Goal: Task Accomplishment & Management: Use online tool/utility

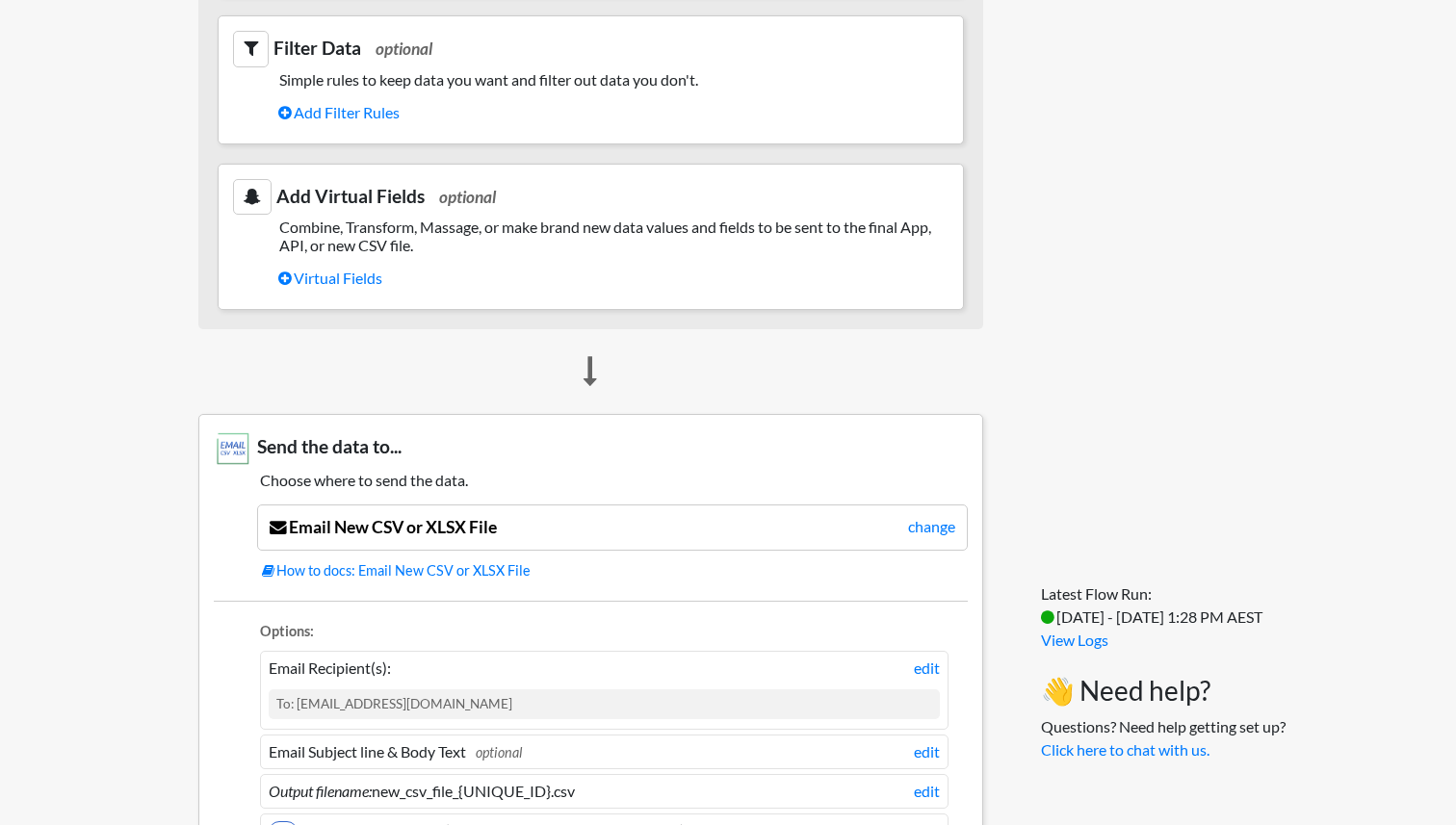
scroll to position [1416, 0]
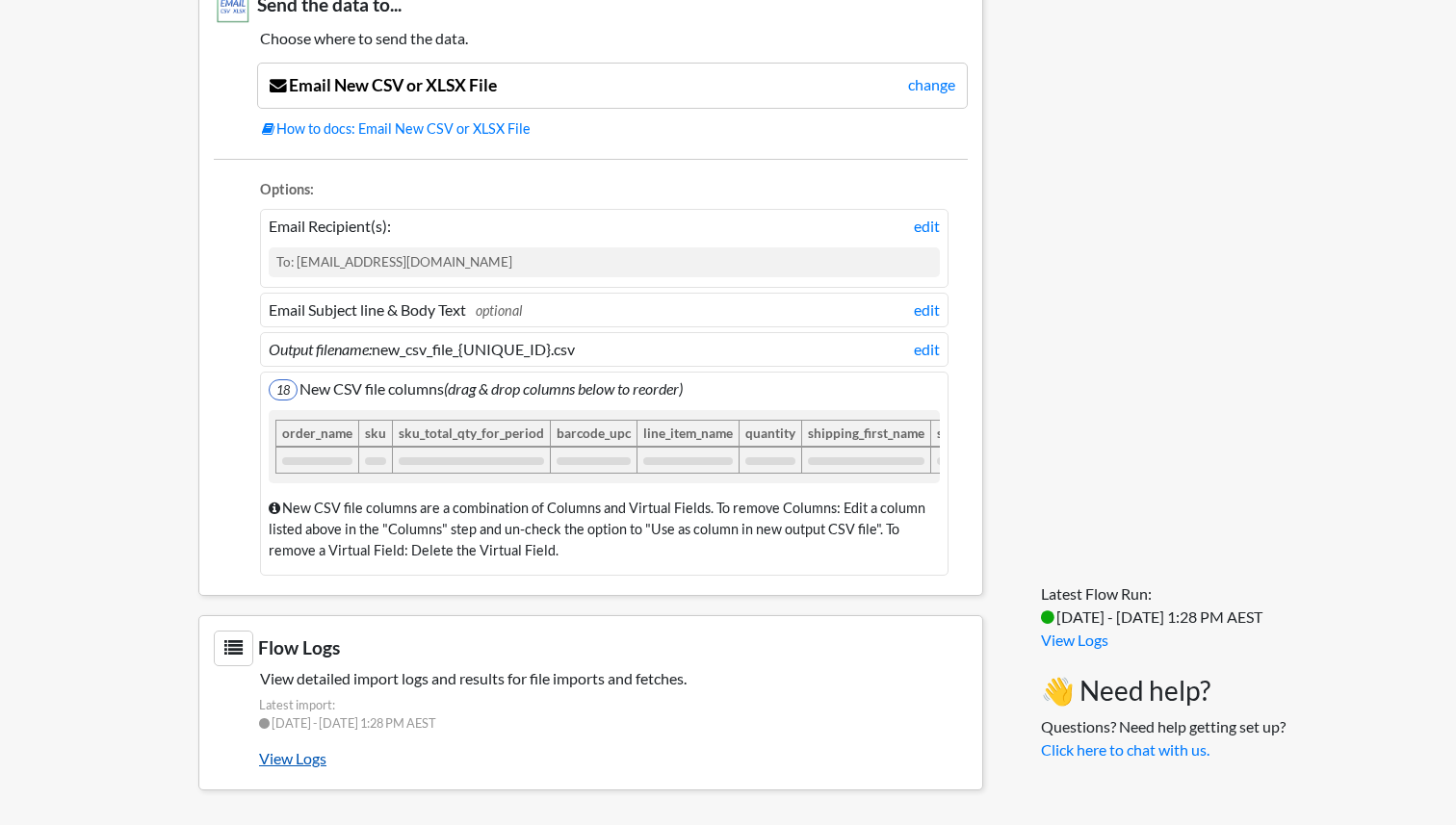
click at [303, 760] on link "View Logs" at bounding box center [613, 759] width 709 height 33
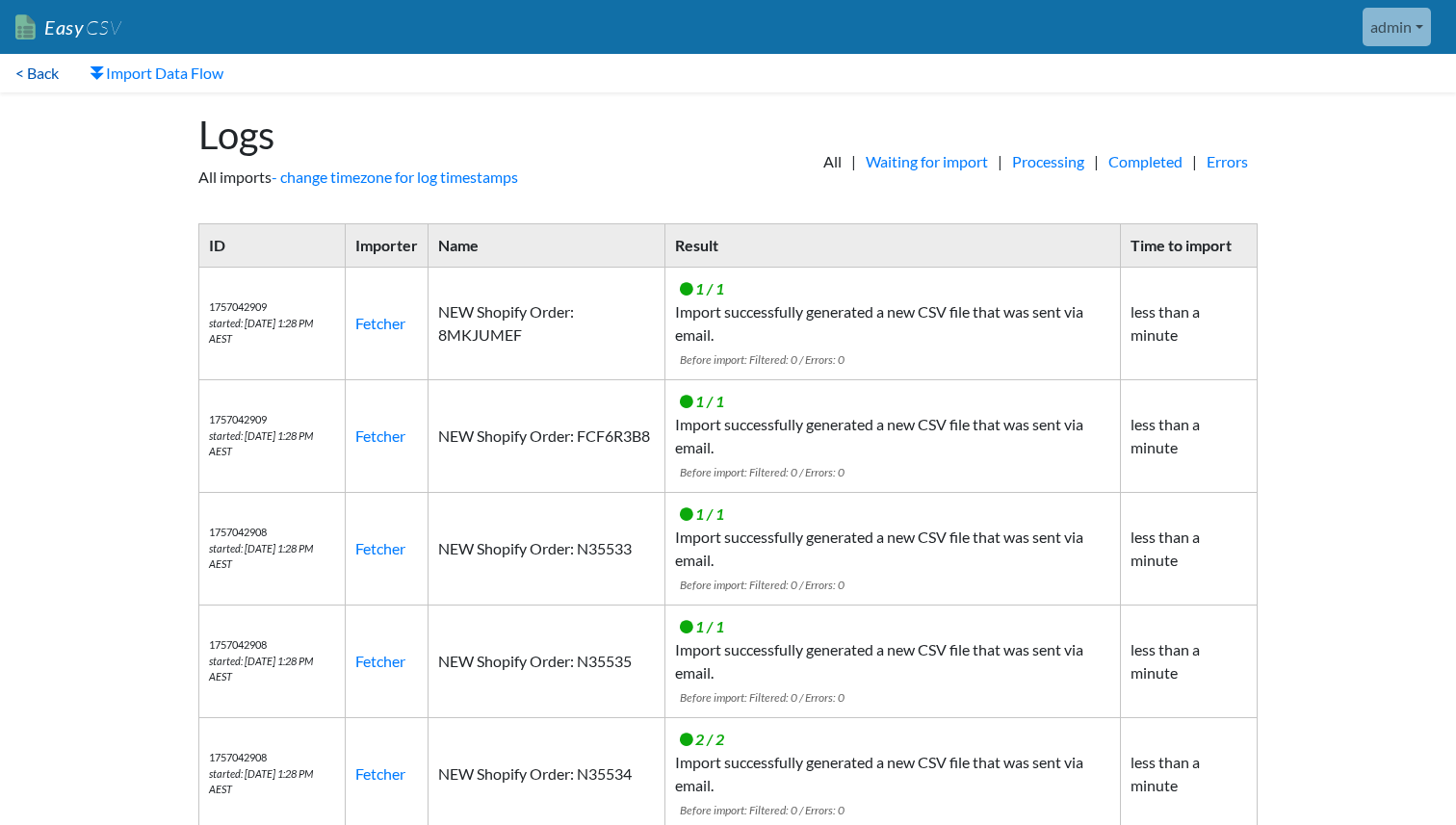
click at [36, 69] on link "< Back" at bounding box center [37, 73] width 74 height 39
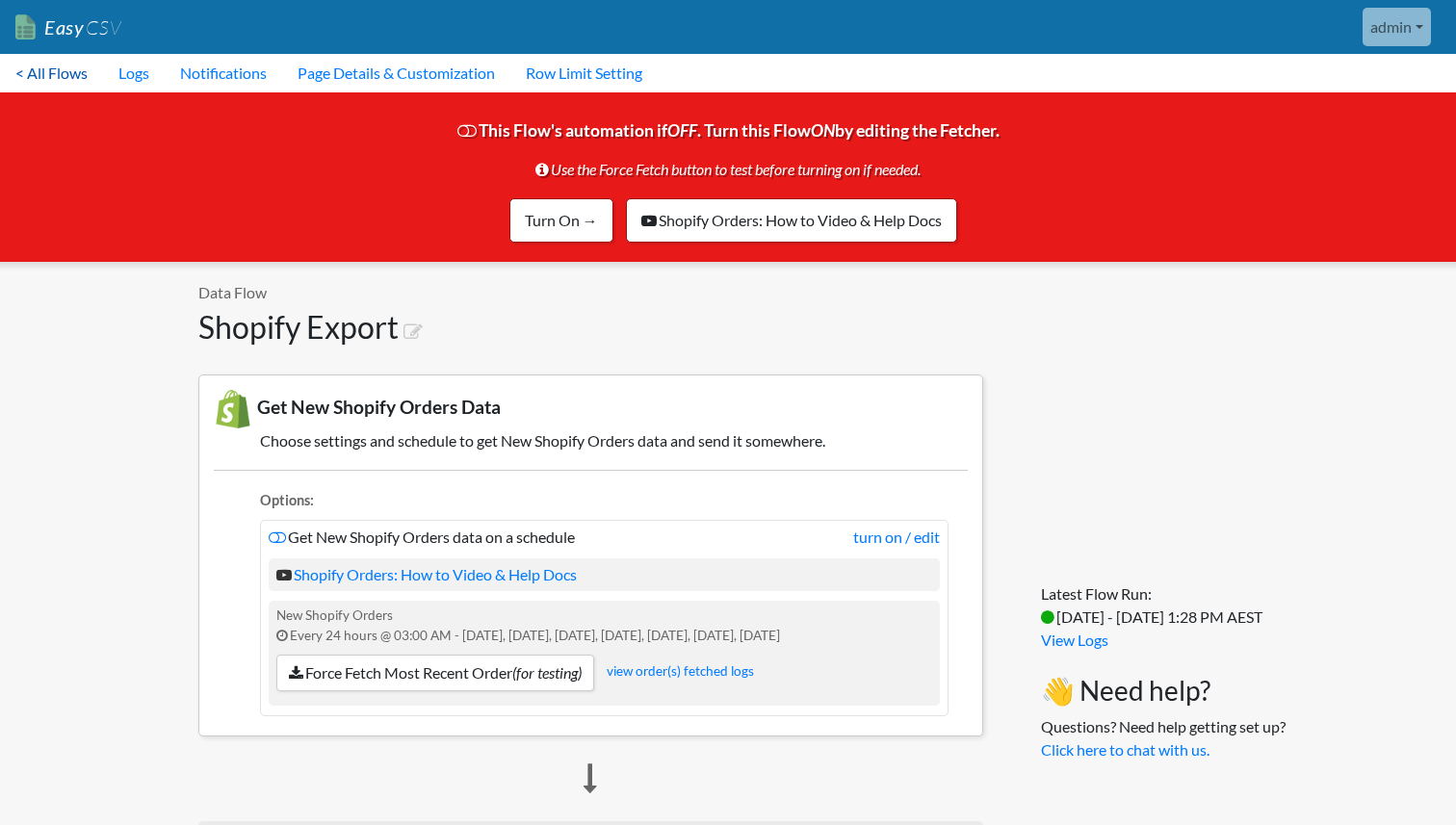
click at [65, 62] on link "< All Flows" at bounding box center [52, 73] width 103 height 39
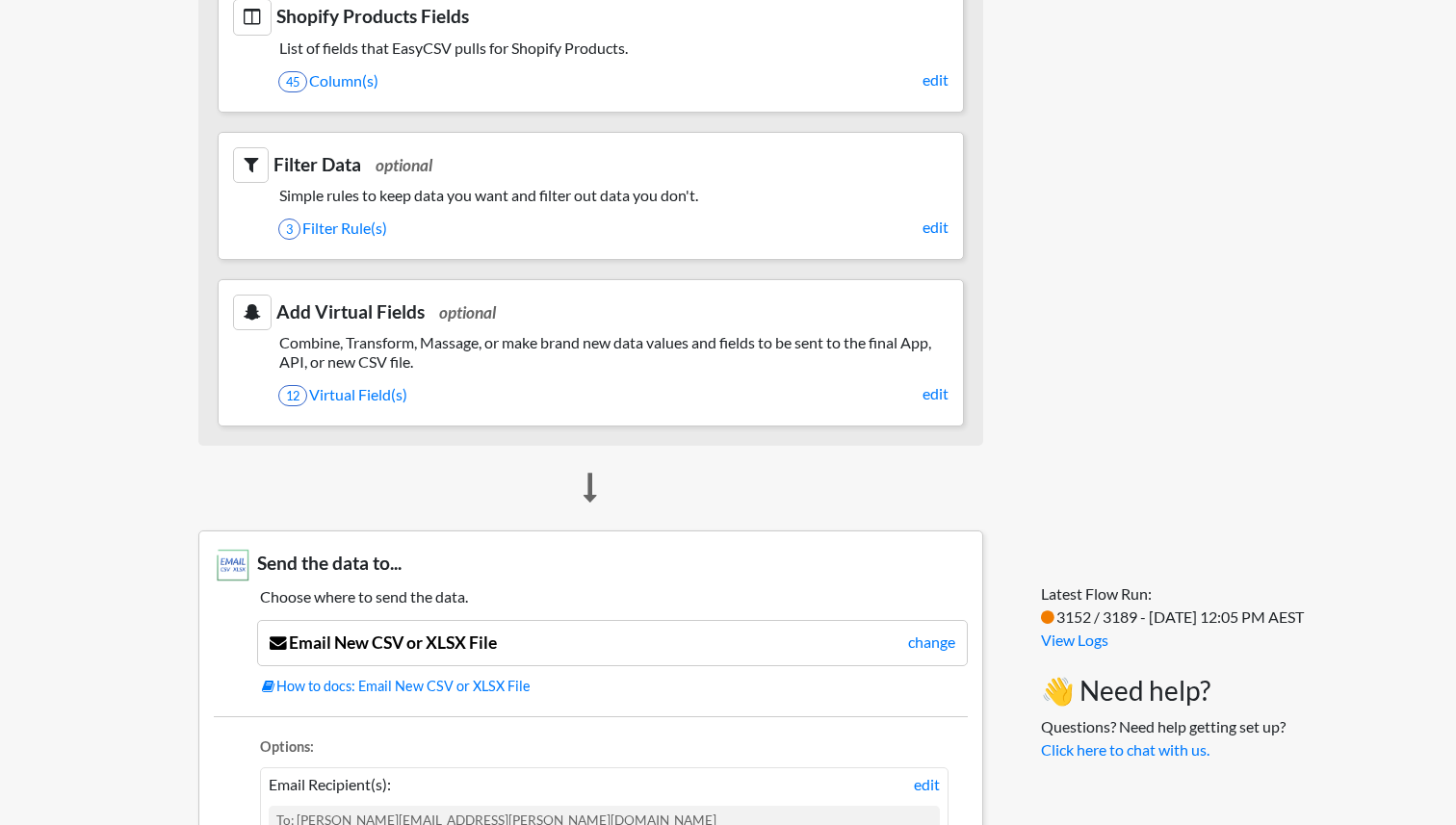
scroll to position [606, 0]
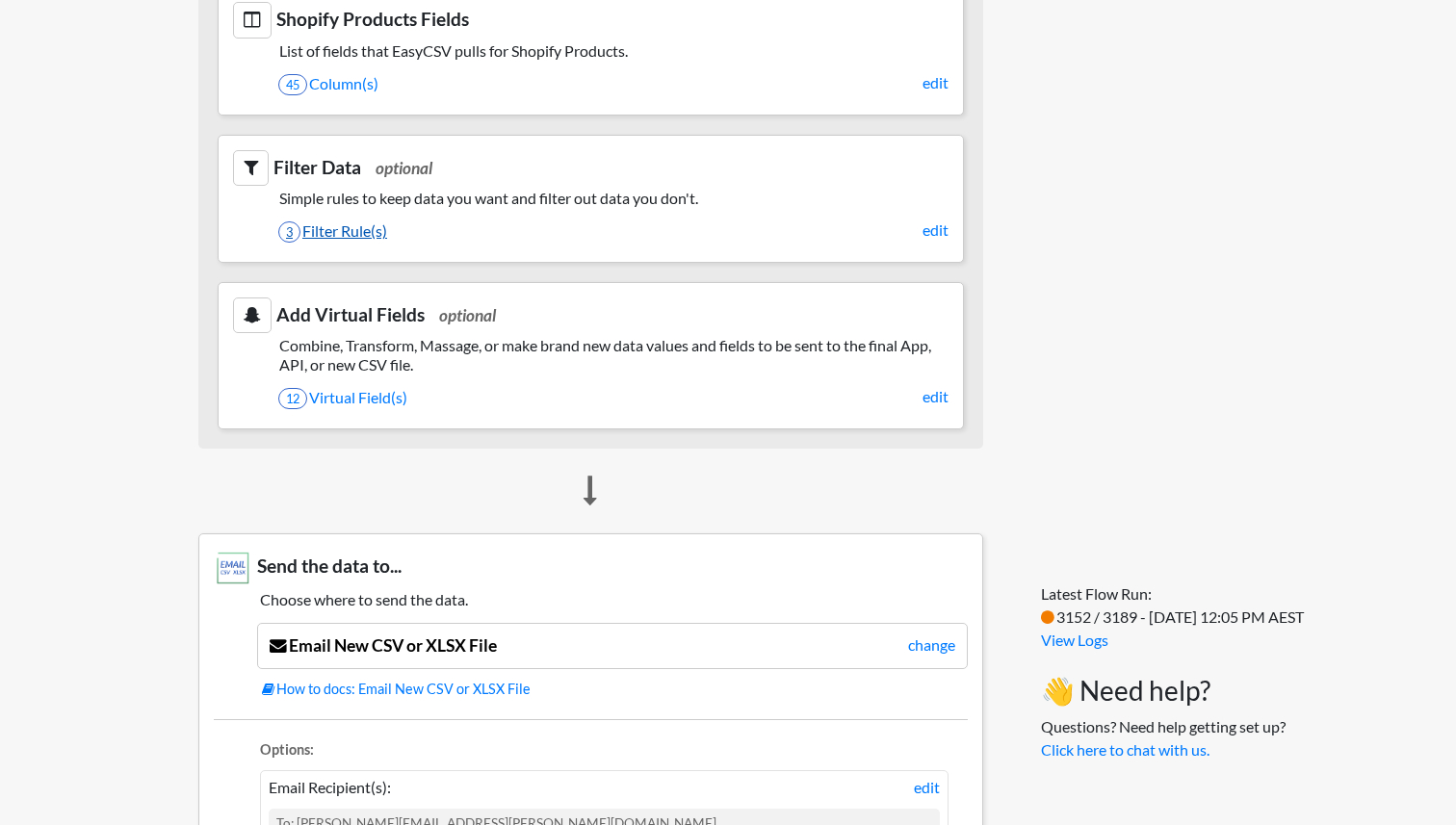
click at [339, 234] on link "3 Filter Rule(s)" at bounding box center [612, 231] width 670 height 33
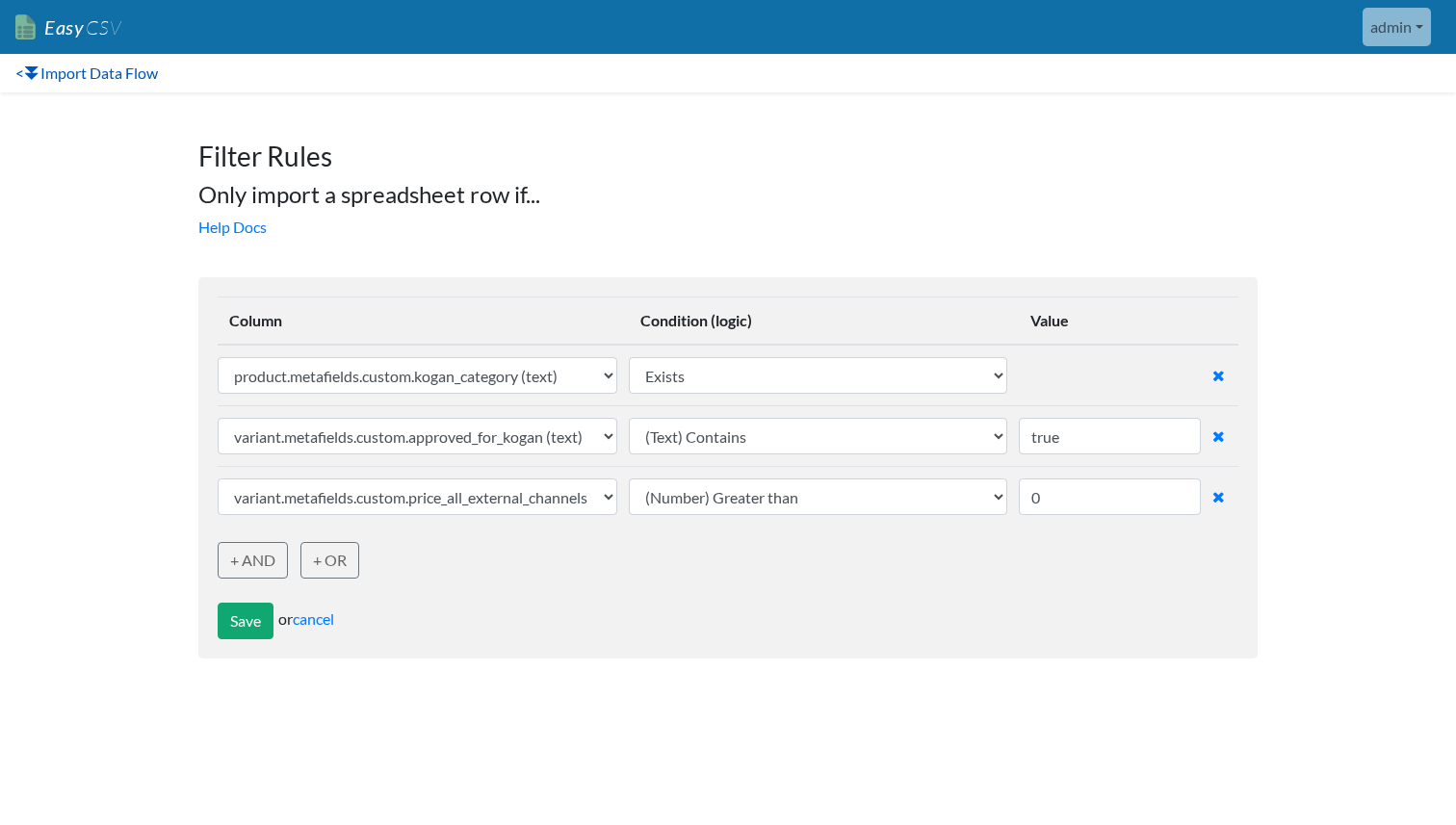
click at [48, 70] on link "< Import Data Flow" at bounding box center [87, 73] width 174 height 39
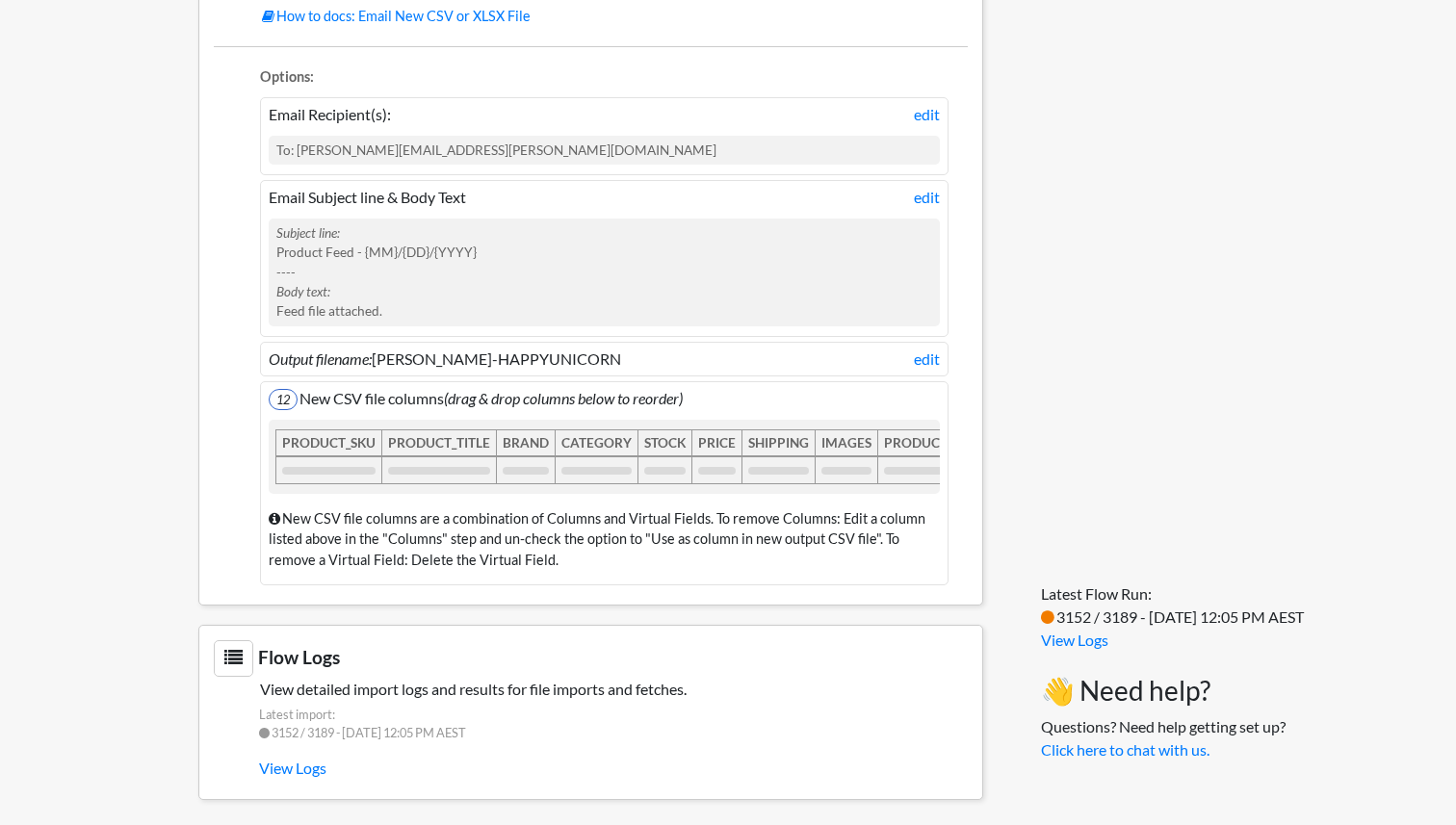
scroll to position [1288, 0]
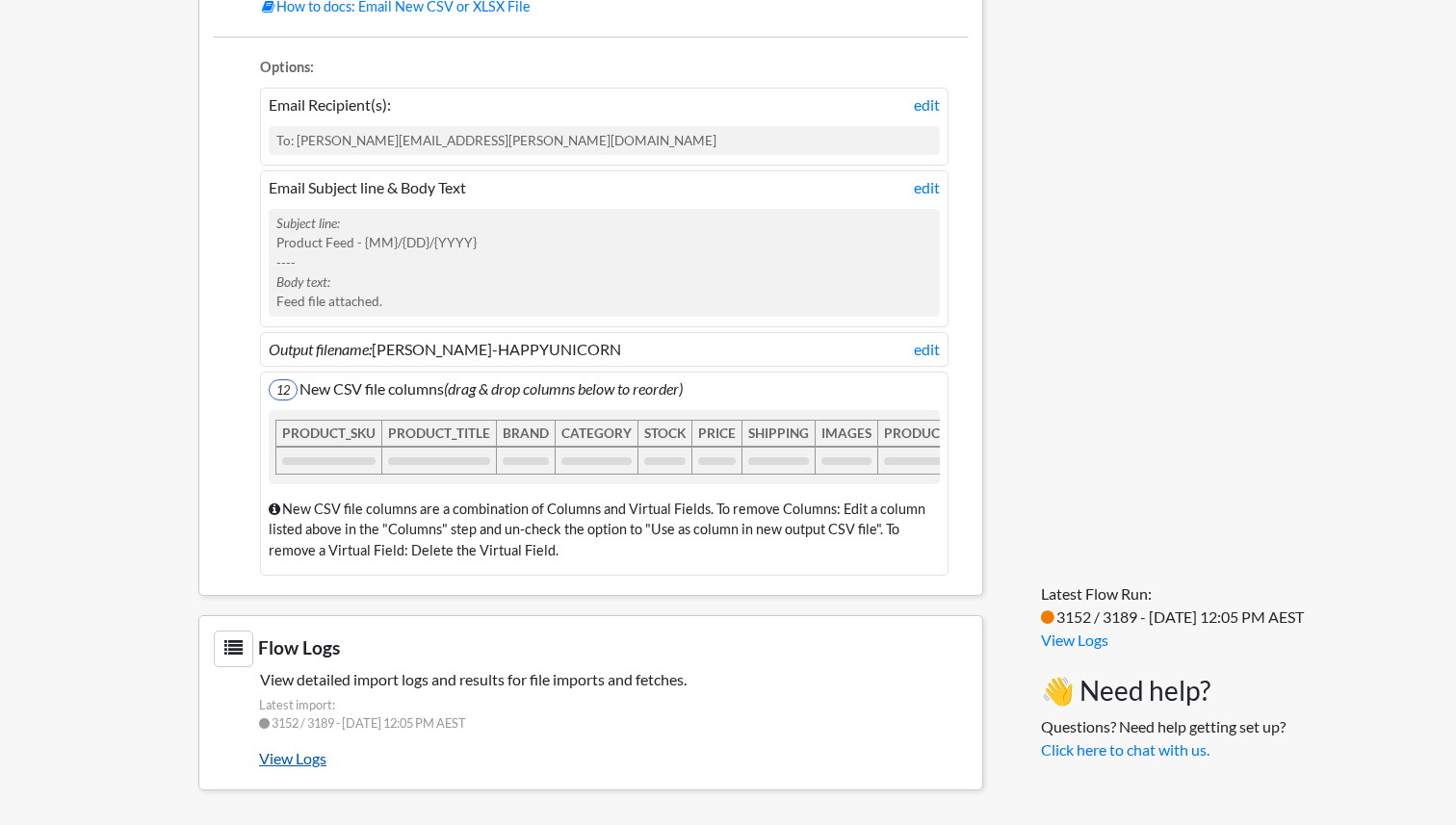
click at [285, 763] on link "View Logs" at bounding box center [613, 759] width 709 height 33
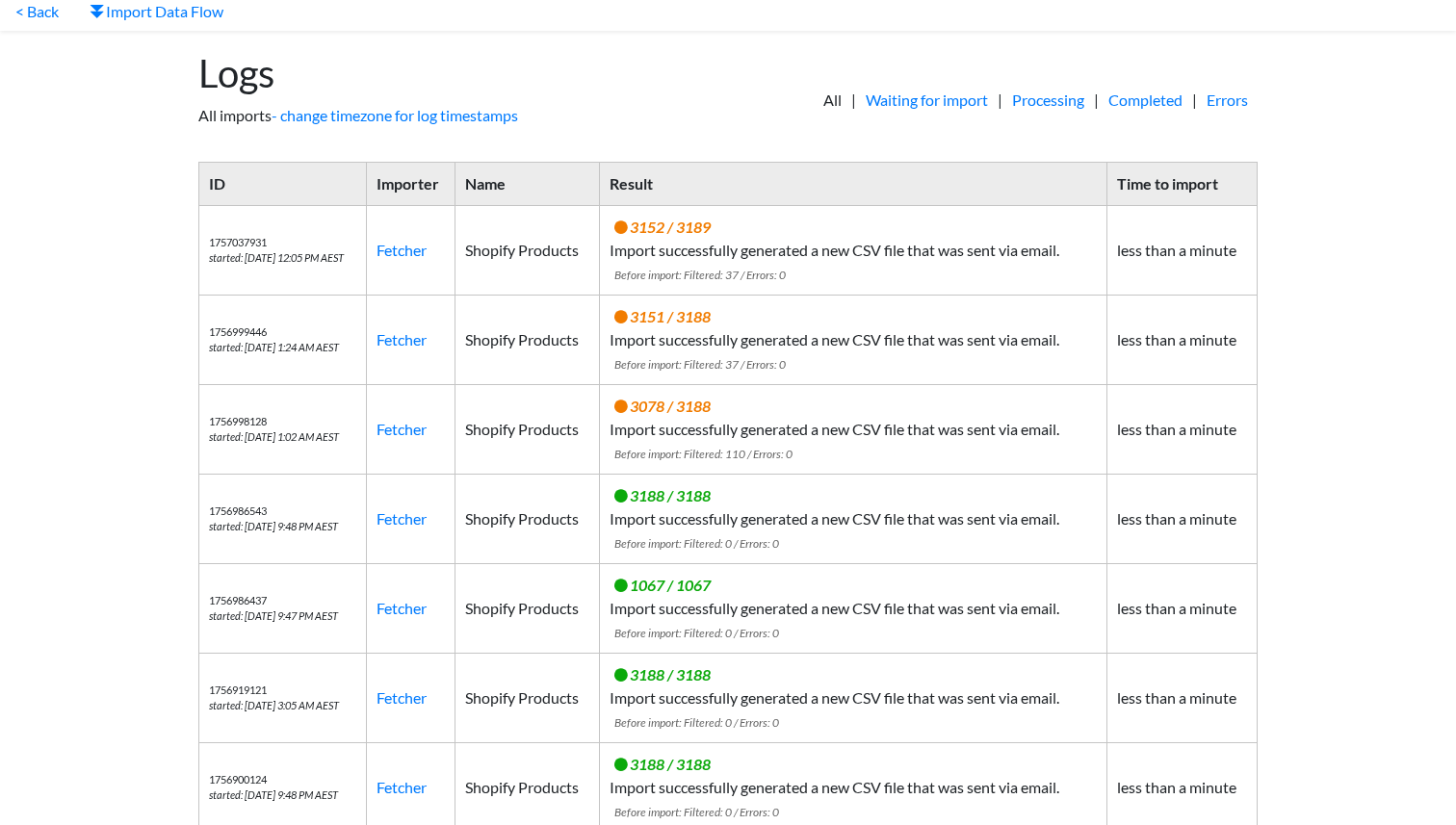
scroll to position [104, 0]
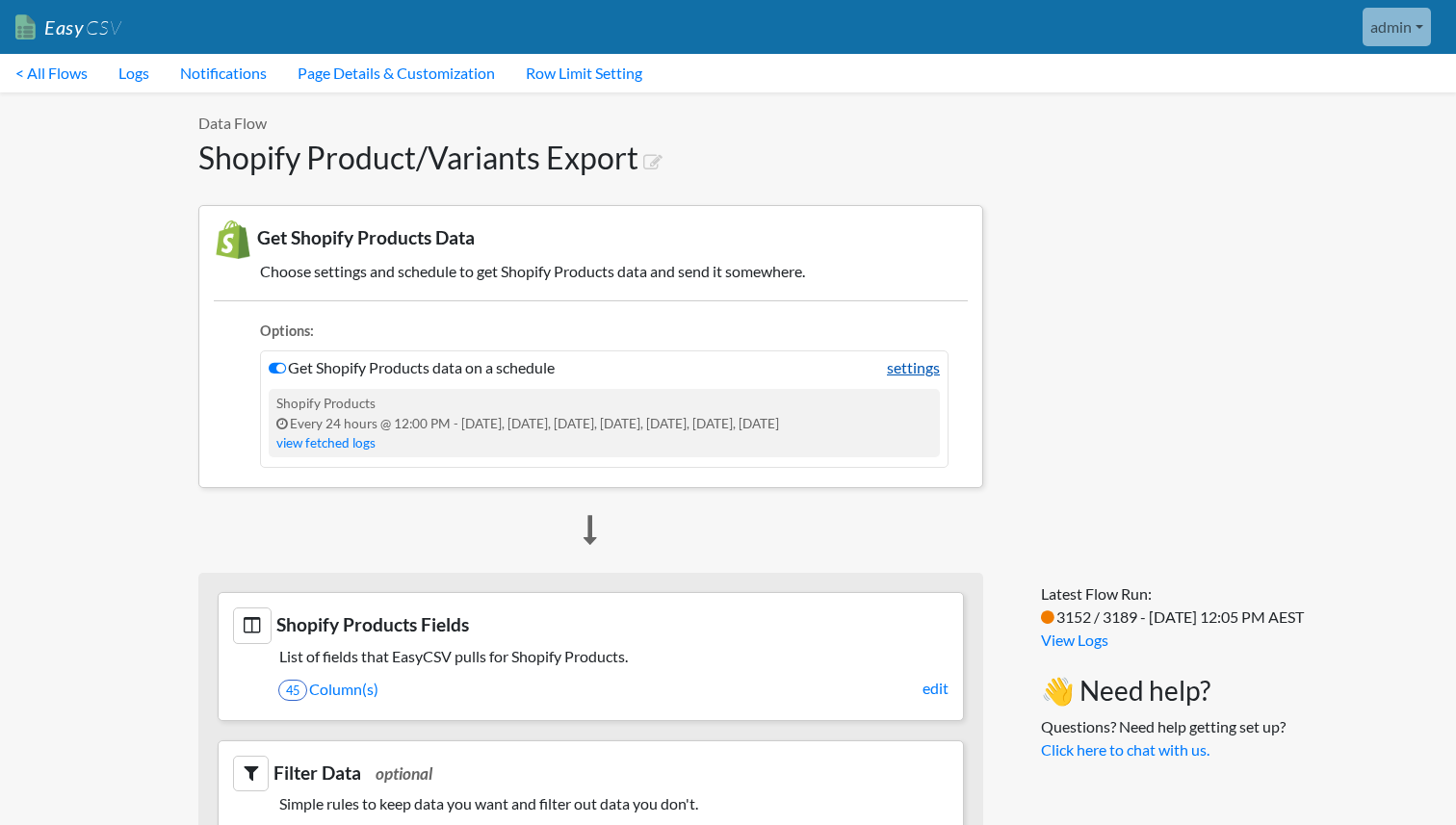
click at [935, 366] on link "settings" at bounding box center [914, 368] width 53 height 23
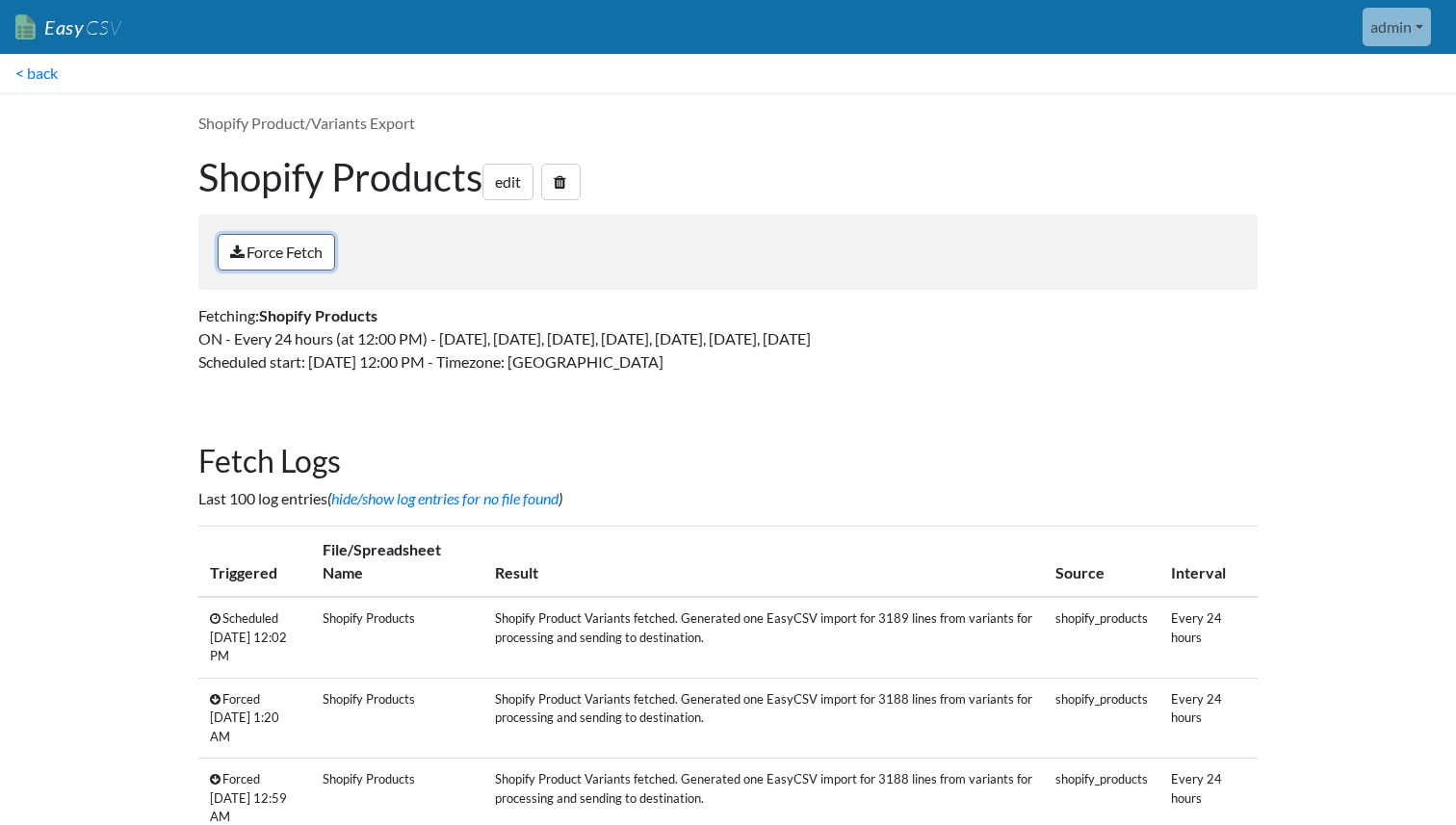
click at [322, 263] on link "Force Fetch" at bounding box center [276, 253] width 117 height 37
click at [304, 247] on link "Force Fetch" at bounding box center [276, 253] width 117 height 37
